Goal: Use online tool/utility: Utilize a website feature to perform a specific function

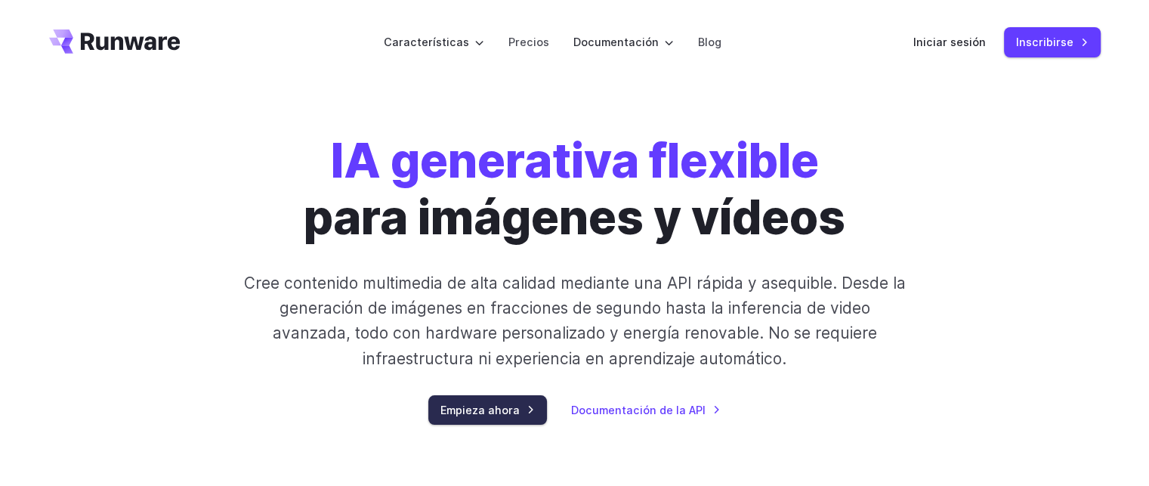
click at [467, 402] on font "Empieza ahora" at bounding box center [479, 409] width 79 height 17
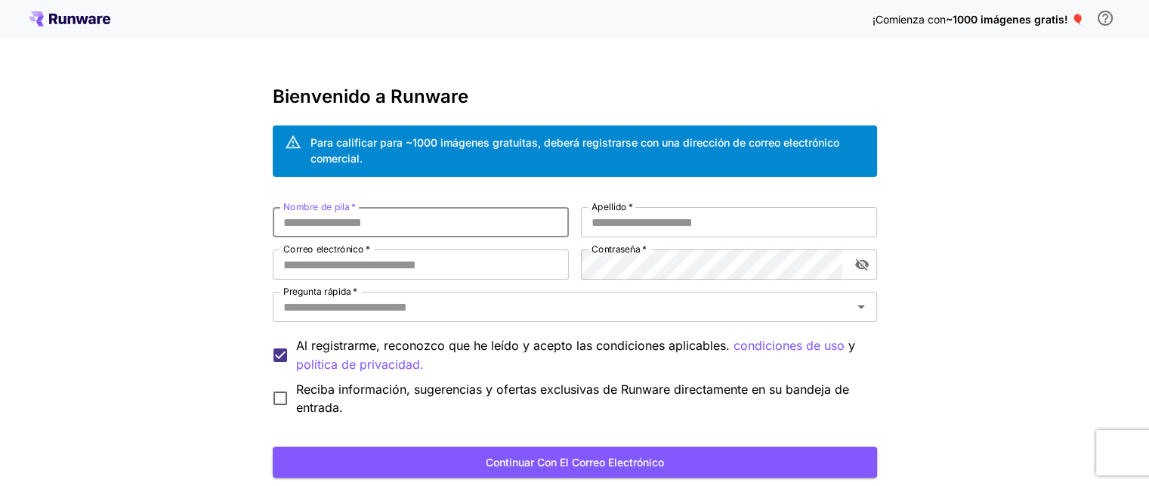
click at [383, 233] on input "Nombre de pila   *" at bounding box center [421, 222] width 296 height 30
type input "**********"
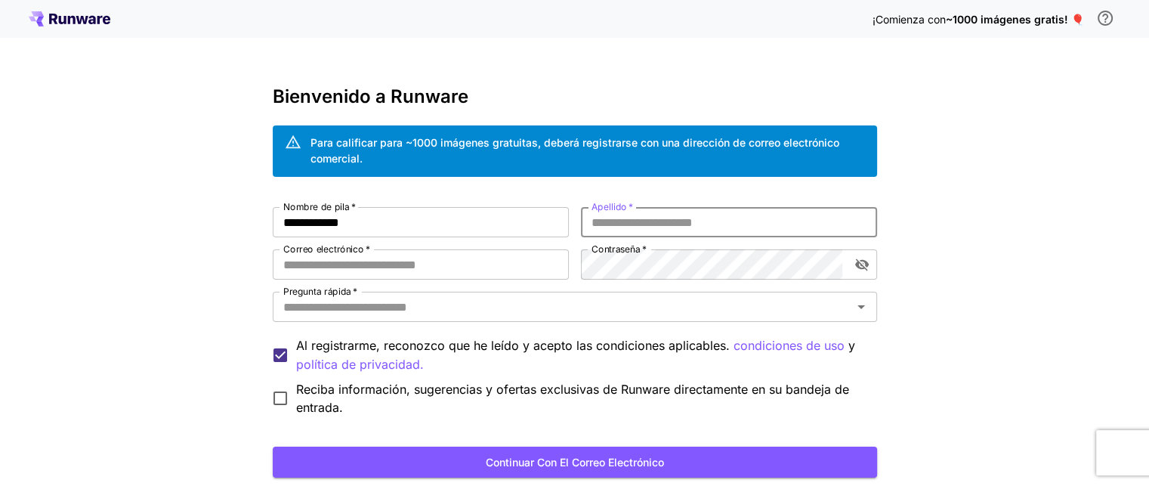
click at [613, 226] on input "Apellido   *" at bounding box center [729, 222] width 296 height 30
type input "**********"
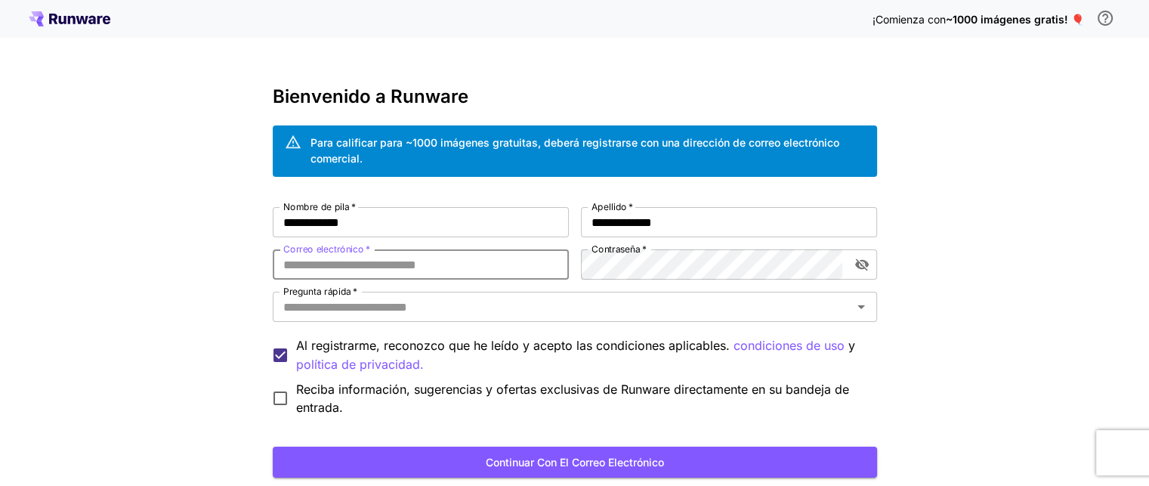
click at [418, 264] on input "Correo electrónico   *" at bounding box center [421, 264] width 296 height 30
type input "**********"
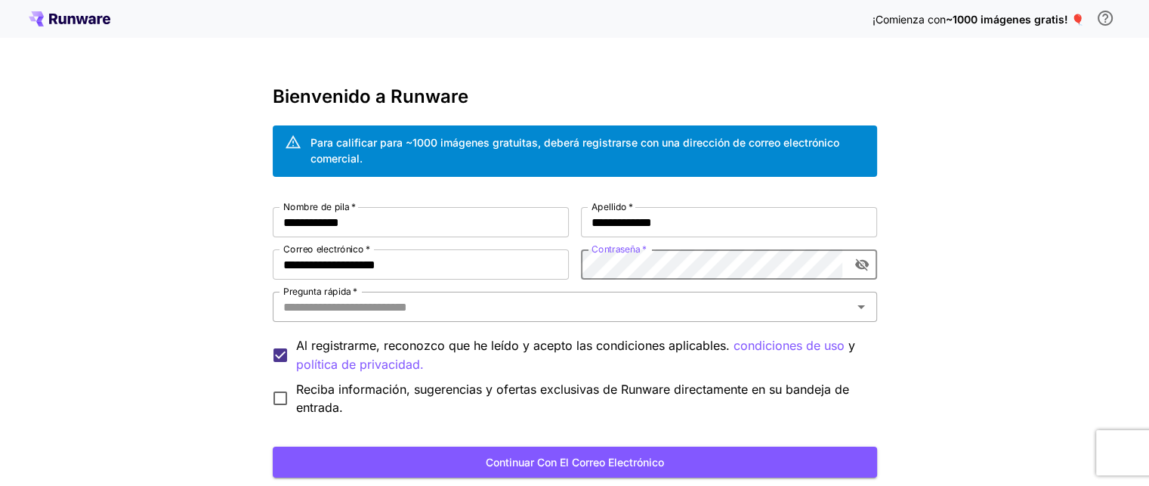
click at [312, 317] on input "Pregunta rápida   *" at bounding box center [562, 306] width 570 height 21
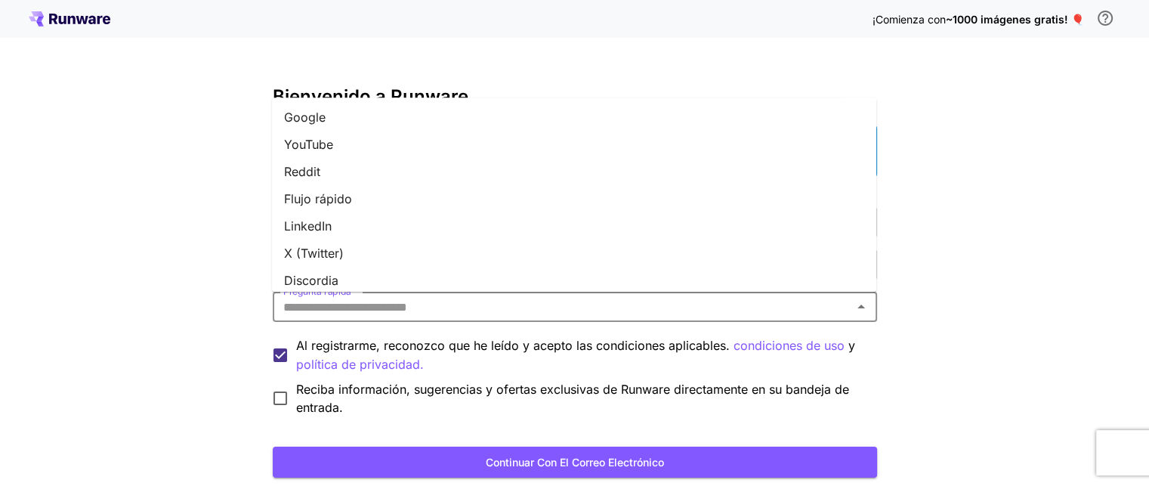
click at [343, 147] on li "YouTube" at bounding box center [574, 144] width 604 height 27
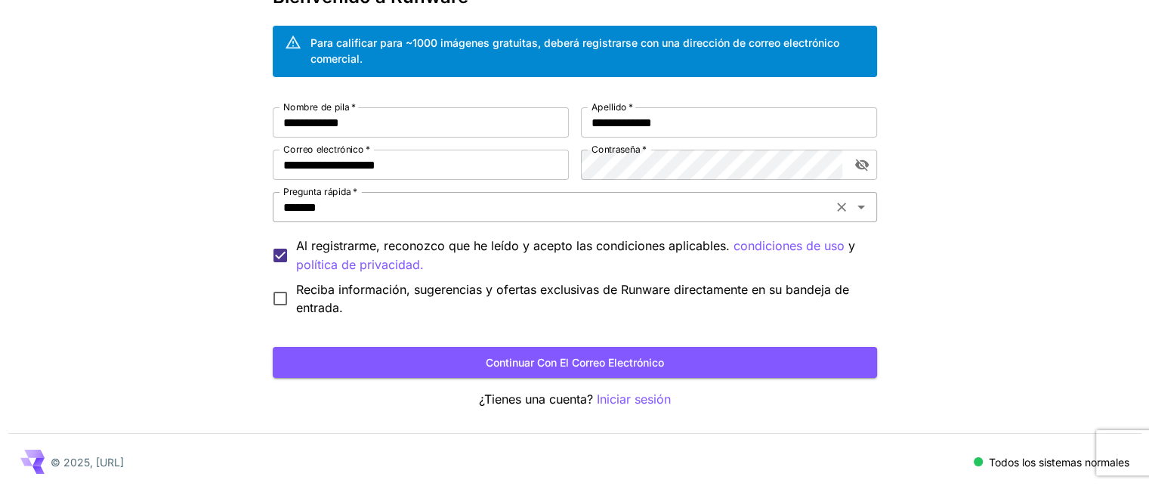
scroll to position [103, 0]
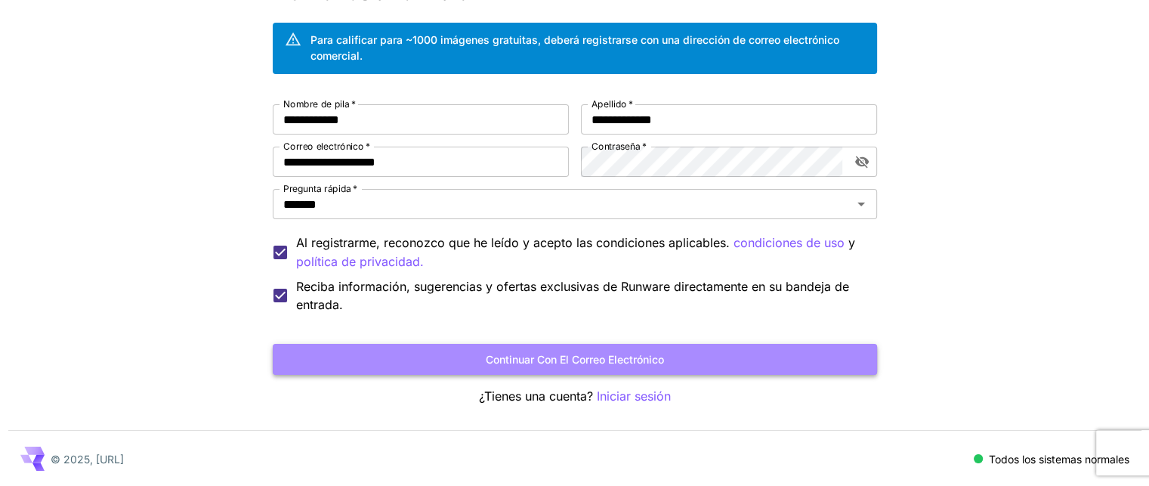
click at [589, 356] on font "Continuar con el correo electrónico" at bounding box center [575, 359] width 178 height 13
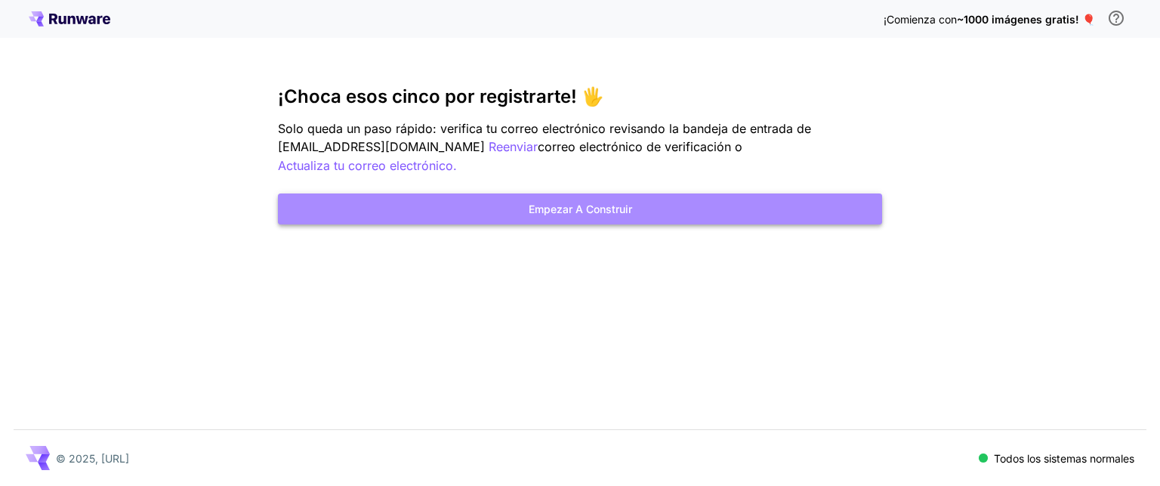
click at [573, 202] on font "Empezar a construir" at bounding box center [580, 208] width 103 height 13
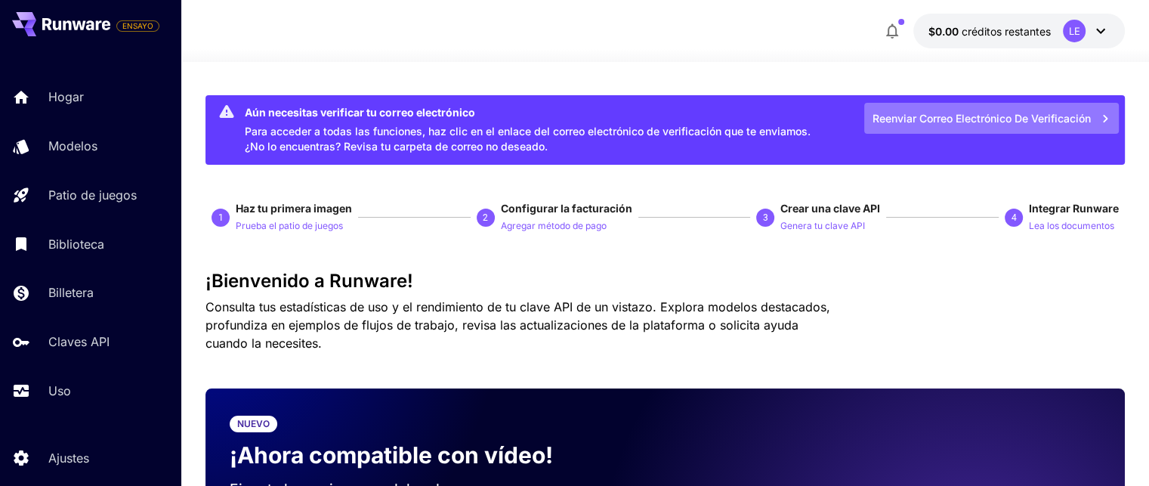
click at [1051, 113] on font "Reenviar correo electrónico de verificación" at bounding box center [981, 118] width 218 height 13
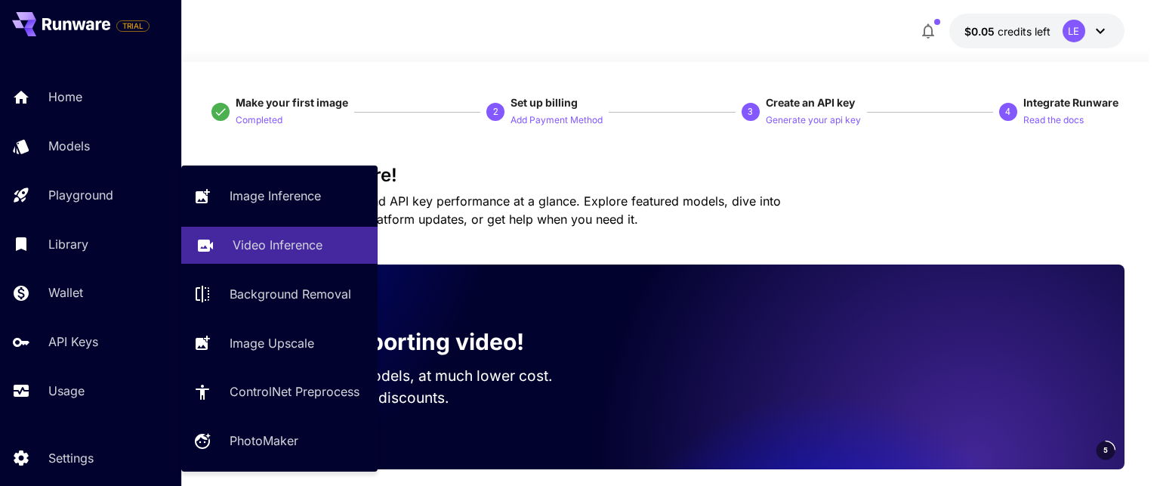
click at [275, 237] on p "Video Inference" at bounding box center [278, 245] width 90 height 18
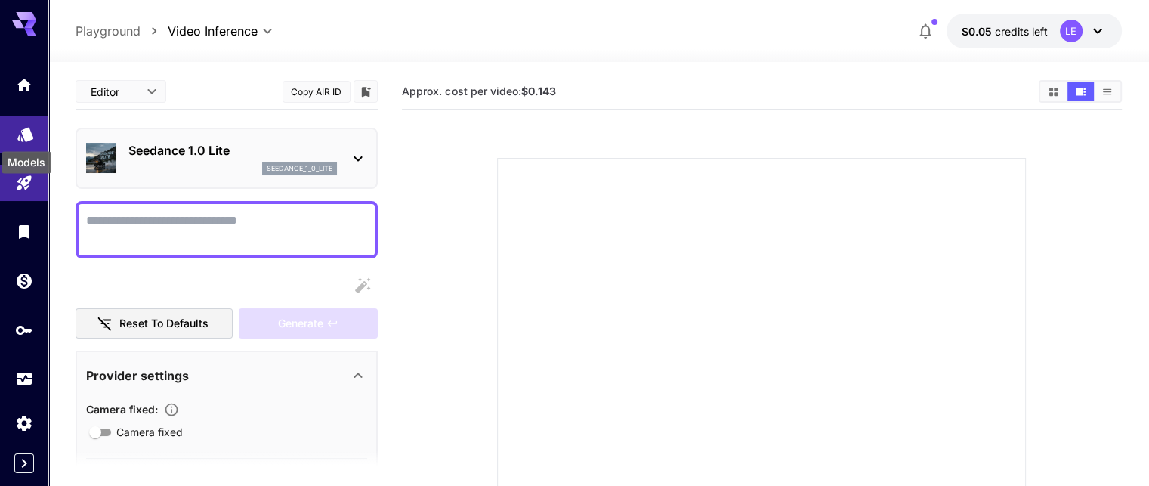
click at [21, 132] on icon "Models" at bounding box center [25, 129] width 16 height 14
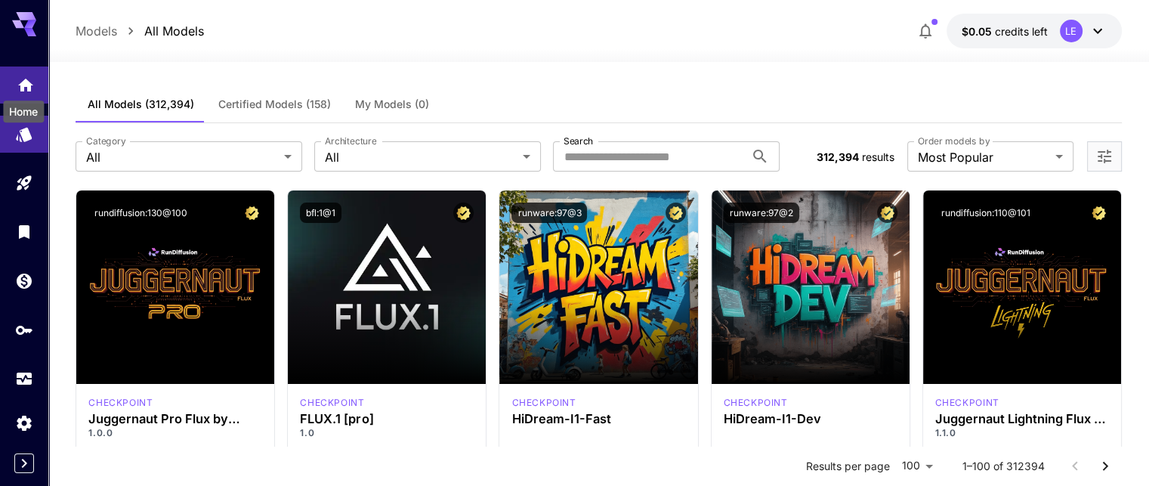
click at [19, 85] on icon "Home" at bounding box center [26, 81] width 18 height 18
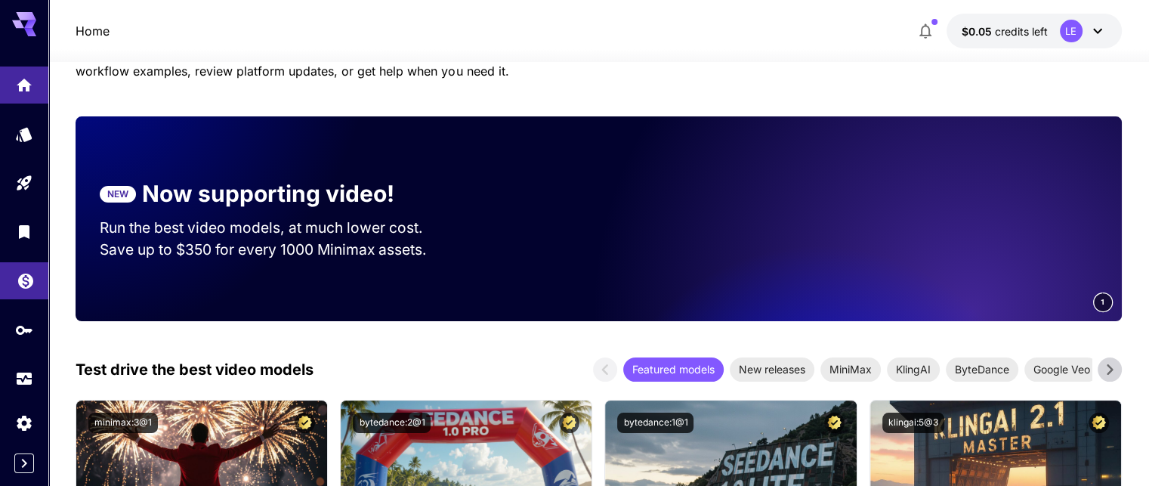
scroll to position [151, 0]
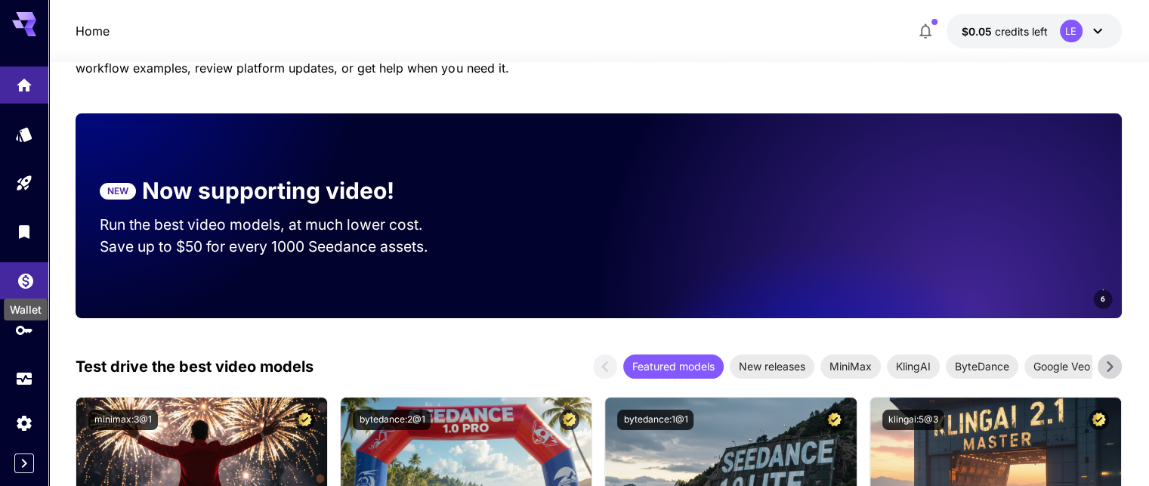
click at [19, 286] on icon "Wallet" at bounding box center [26, 276] width 18 height 18
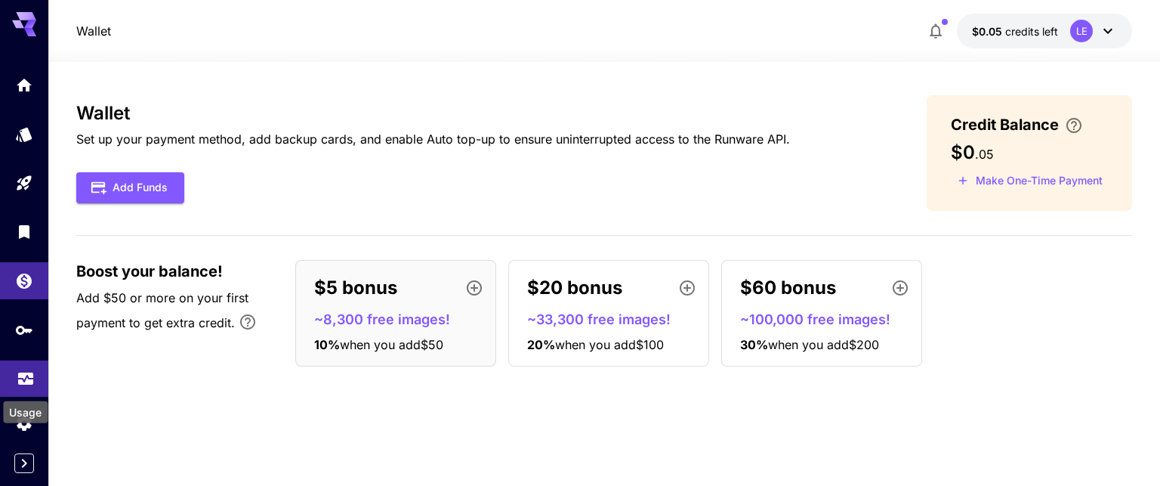
click at [28, 375] on icon "Usage" at bounding box center [26, 374] width 18 height 18
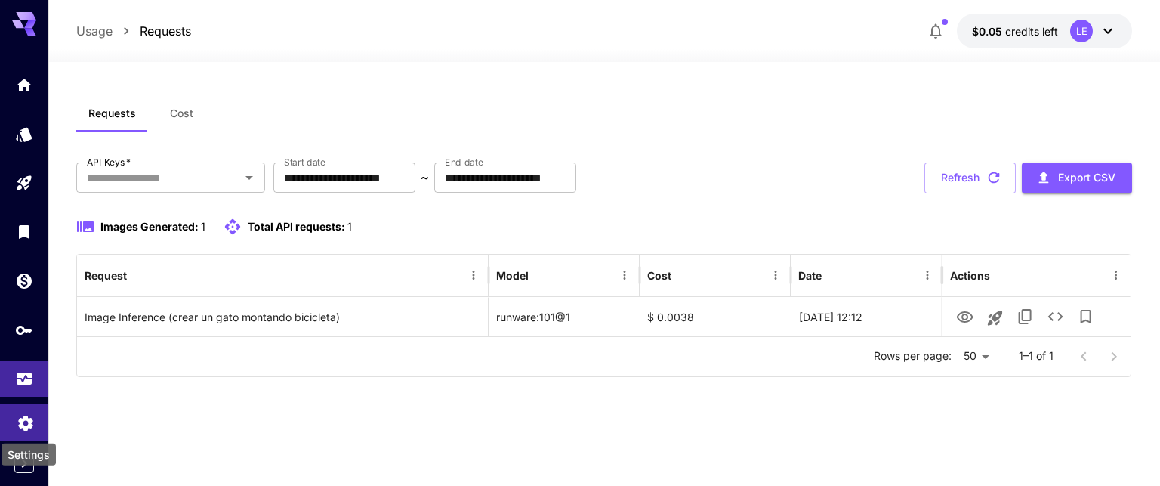
click at [17, 428] on icon "Settings" at bounding box center [26, 418] width 18 height 18
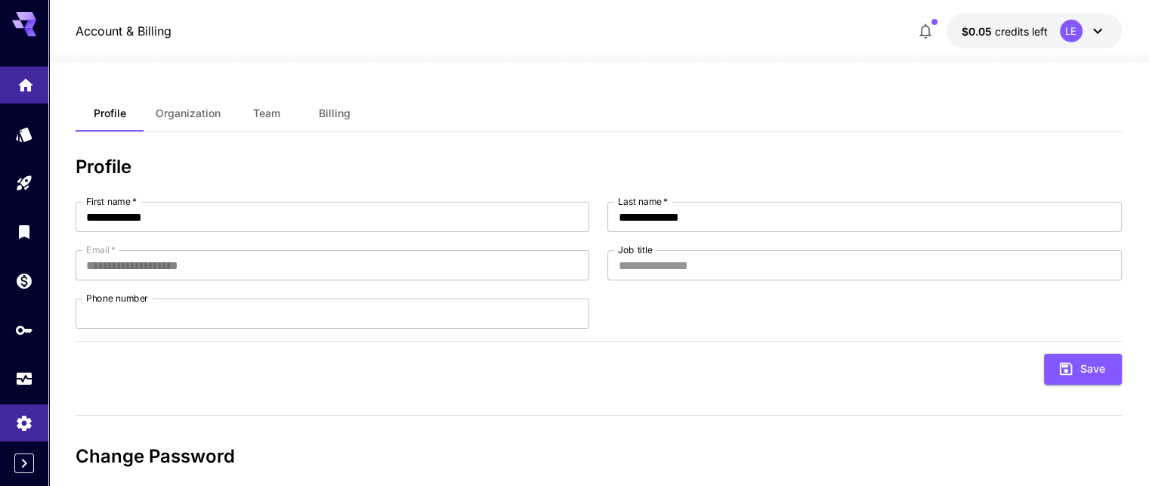
click at [30, 94] on link at bounding box center [24, 84] width 48 height 37
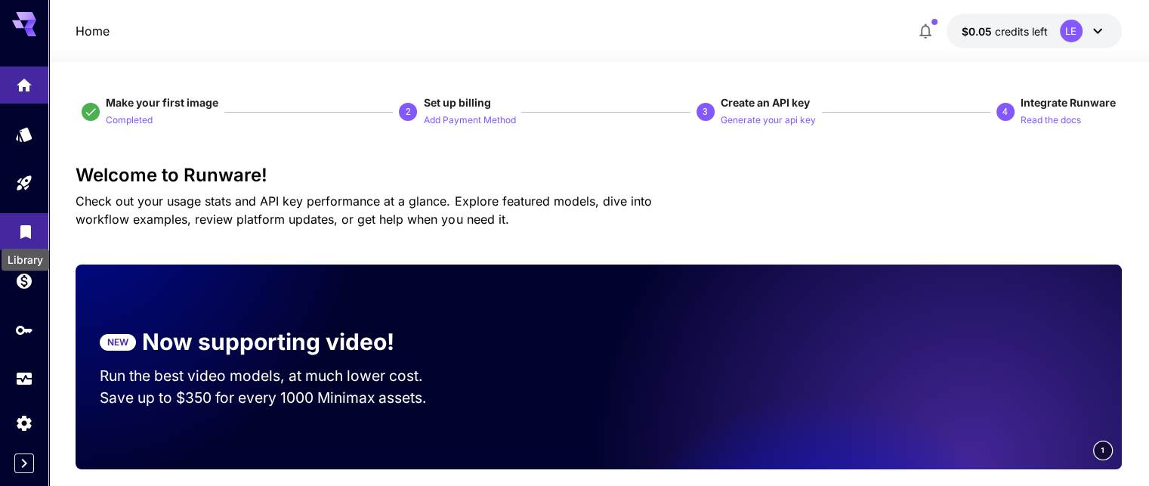
click at [26, 236] on icon "Library" at bounding box center [26, 227] width 18 height 18
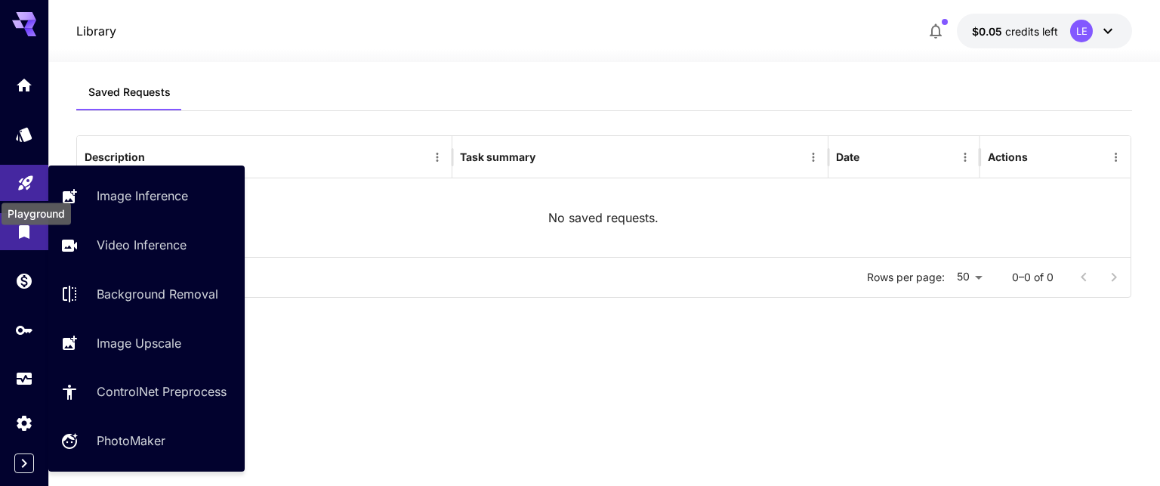
click at [26, 186] on icon "Playground" at bounding box center [25, 178] width 14 height 14
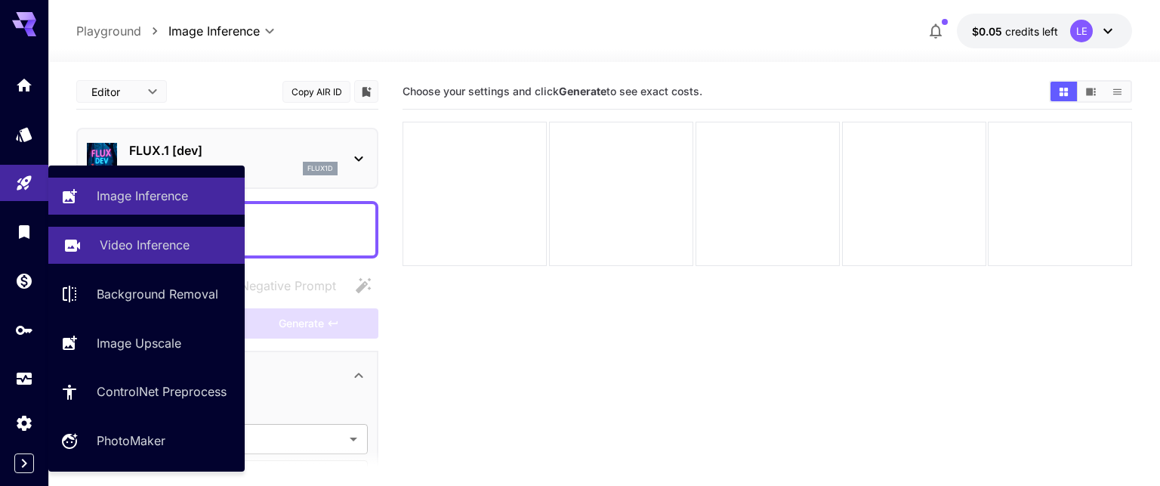
click at [147, 241] on p "Video Inference" at bounding box center [145, 245] width 90 height 18
type input "**********"
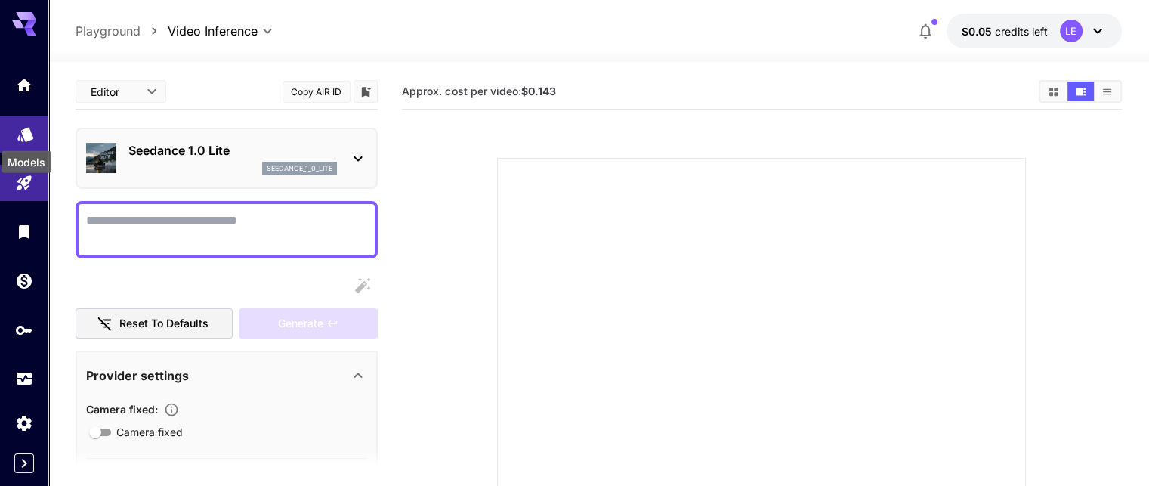
click at [24, 138] on icon "Models" at bounding box center [26, 129] width 18 height 18
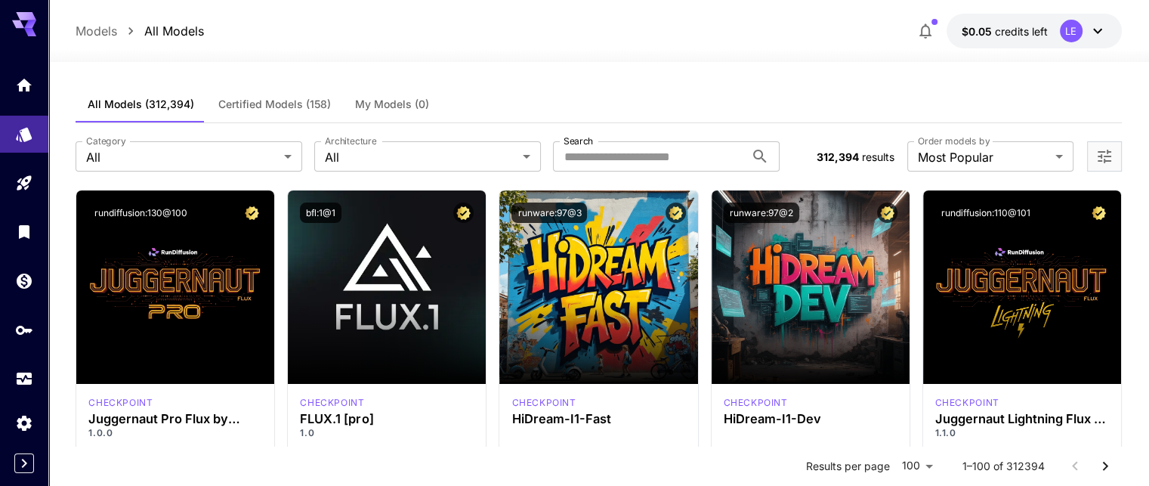
click at [23, 21] on icon at bounding box center [24, 24] width 24 height 24
click at [17, 420] on icon "Settings" at bounding box center [26, 418] width 18 height 18
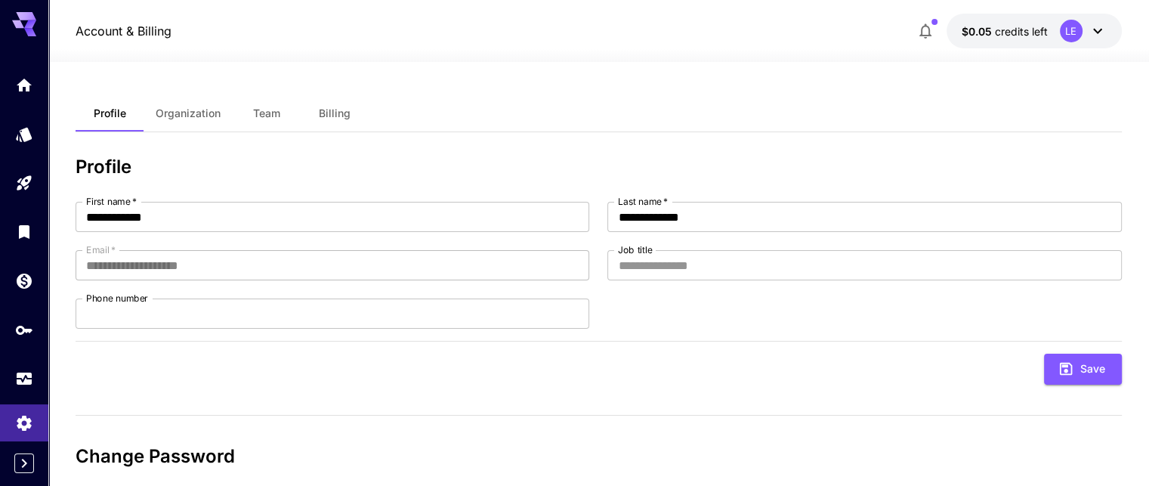
click at [1097, 36] on icon at bounding box center [1098, 31] width 18 height 18
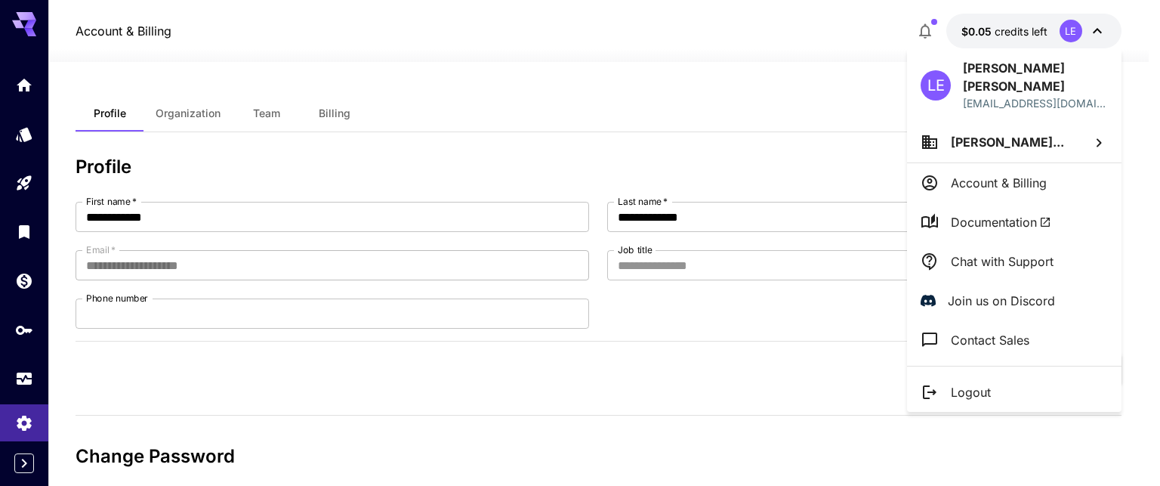
click at [966, 184] on p "Account & Billing" at bounding box center [999, 183] width 96 height 18
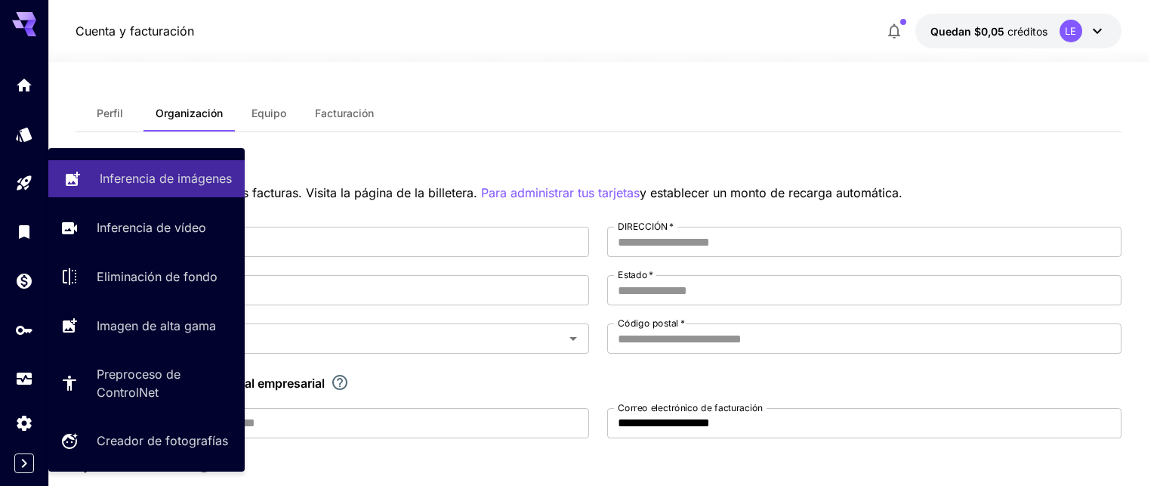
click at [137, 186] on font "Inferencia de imágenes" at bounding box center [166, 178] width 132 height 15
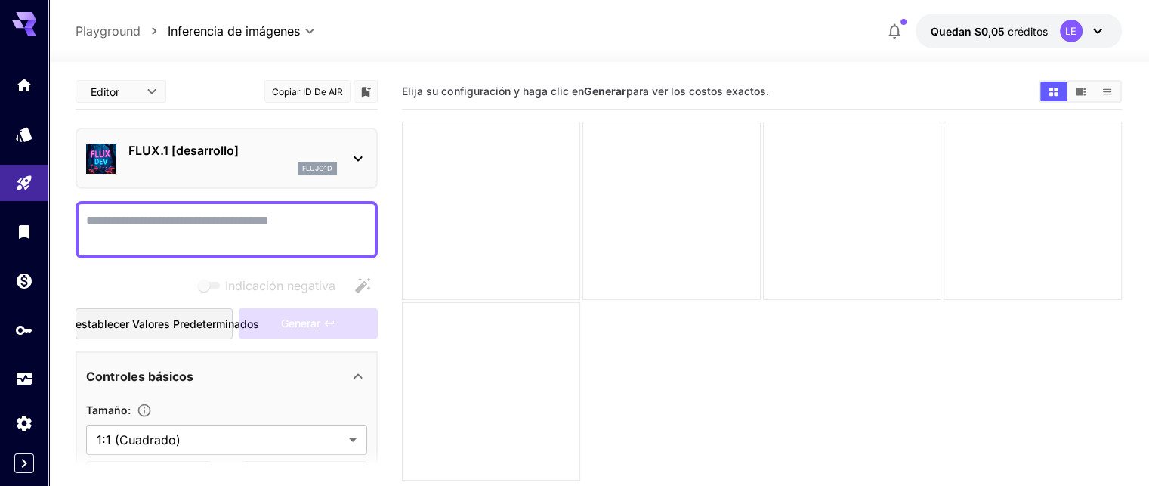
click at [121, 227] on textarea "Indicación negativa" at bounding box center [226, 230] width 281 height 36
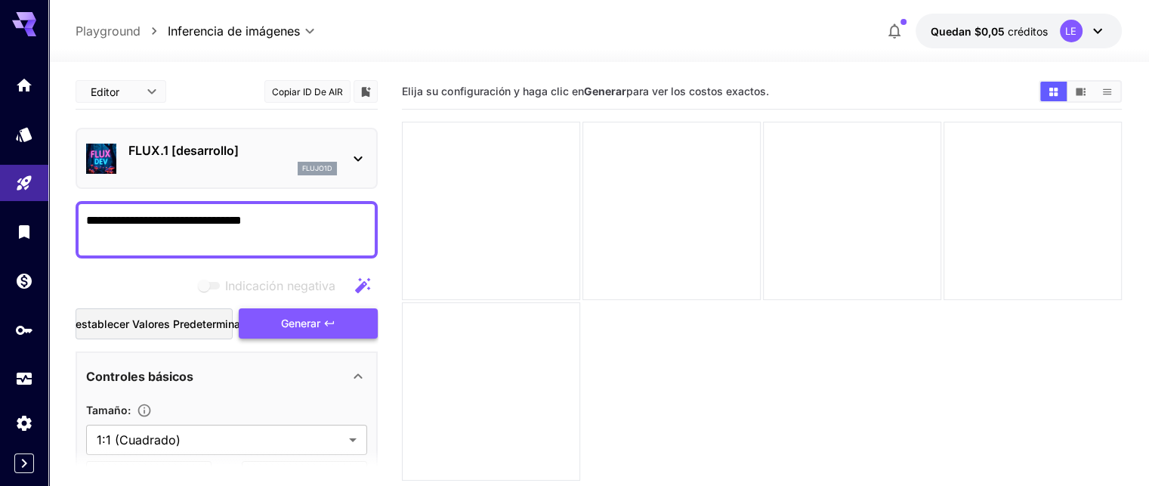
click at [291, 323] on font "Generar" at bounding box center [300, 323] width 39 height 13
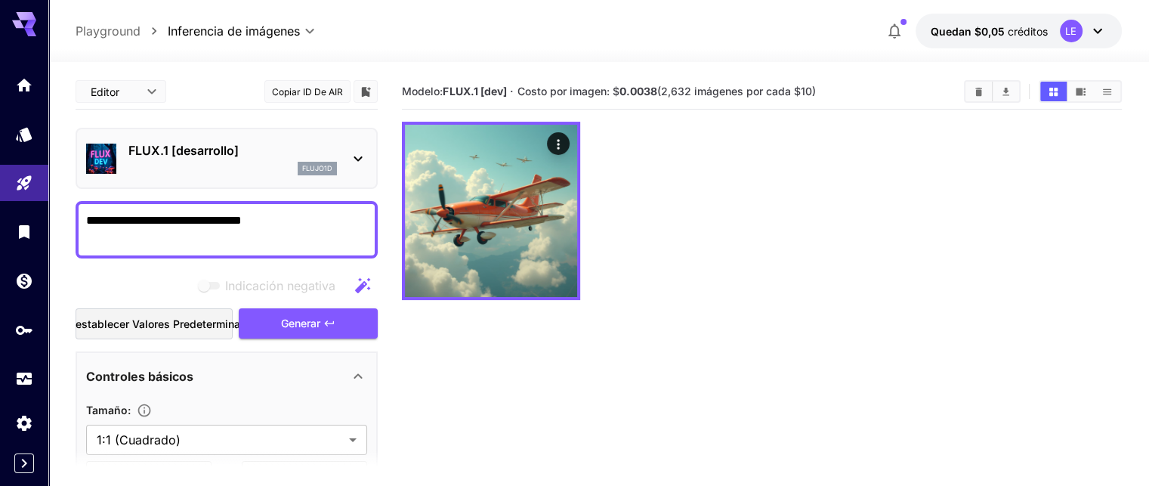
click at [462, 300] on section "Modelo: FLUX.1 [dev] · Costo por imagen: $ 0.0038 (2,632 imágenes por cada $10)" at bounding box center [761, 317] width 719 height 486
click at [663, 190] on div at bounding box center [761, 211] width 719 height 178
click at [162, 220] on textarea "**********" at bounding box center [226, 230] width 281 height 36
click at [128, 222] on textarea "**********" at bounding box center [226, 230] width 281 height 36
click at [277, 323] on button "Generar" at bounding box center [308, 323] width 139 height 31
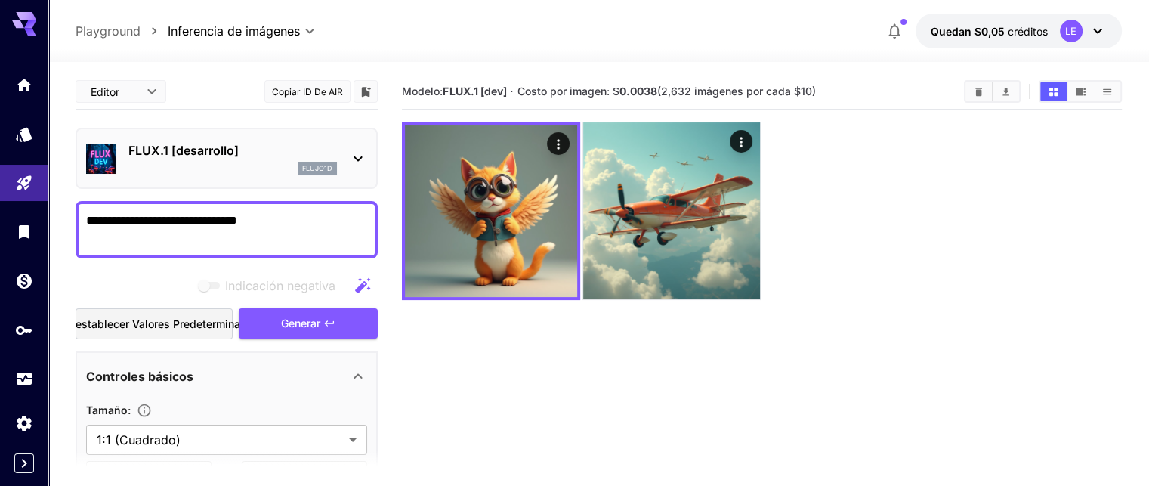
drag, startPoint x: 266, startPoint y: 220, endPoint x: 77, endPoint y: 221, distance: 188.9
click at [78, 221] on div "**********" at bounding box center [227, 229] width 302 height 57
type textarea "**********"
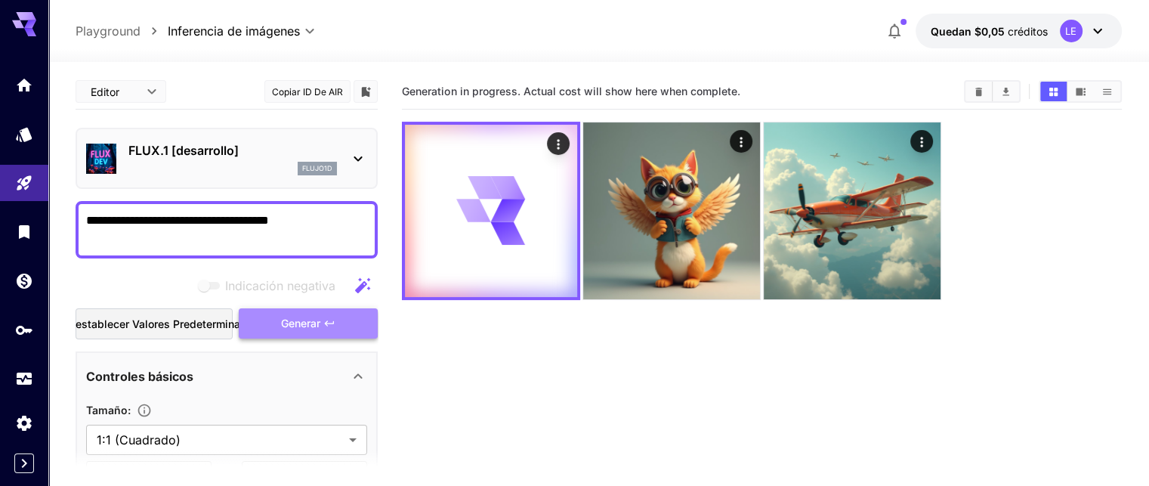
click at [303, 320] on font "Generar" at bounding box center [300, 323] width 39 height 13
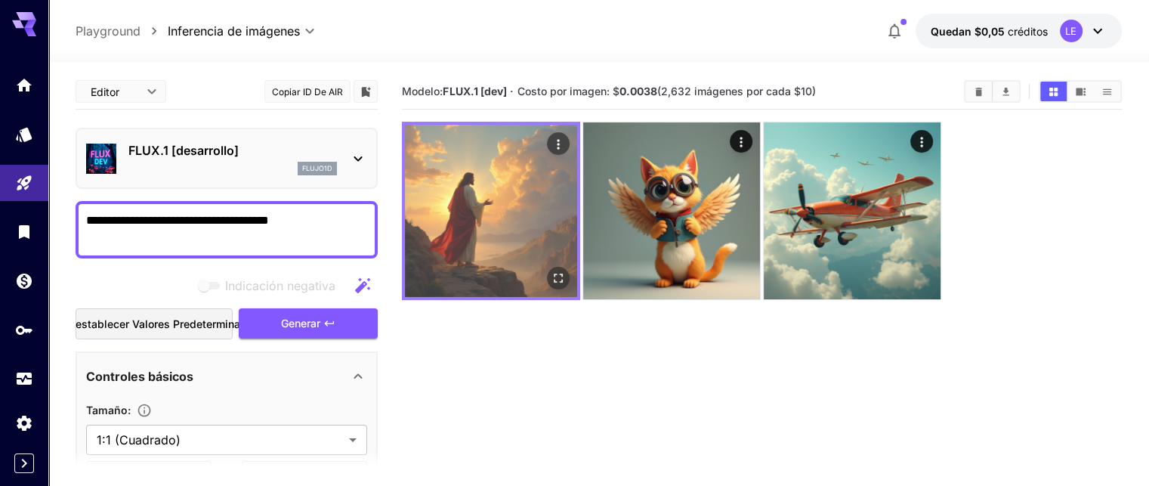
click at [462, 224] on img at bounding box center [491, 211] width 172 height 172
click at [551, 270] on icon "Abrir en pantalla completa" at bounding box center [558, 277] width 15 height 15
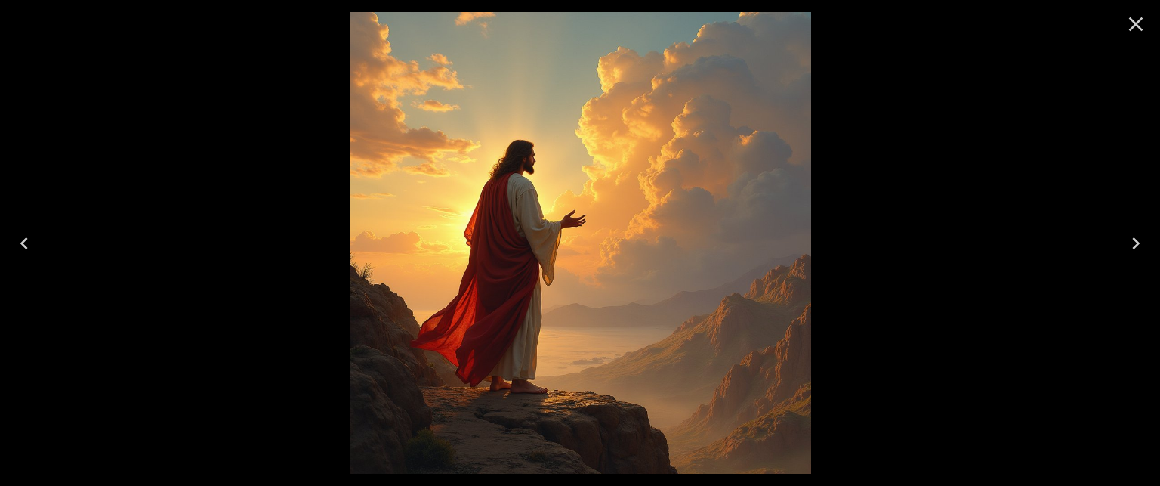
click at [518, 240] on img at bounding box center [581, 243] width 462 height 462
click at [1140, 26] on icon "Close" at bounding box center [1136, 24] width 14 height 14
